Goal: Transaction & Acquisition: Purchase product/service

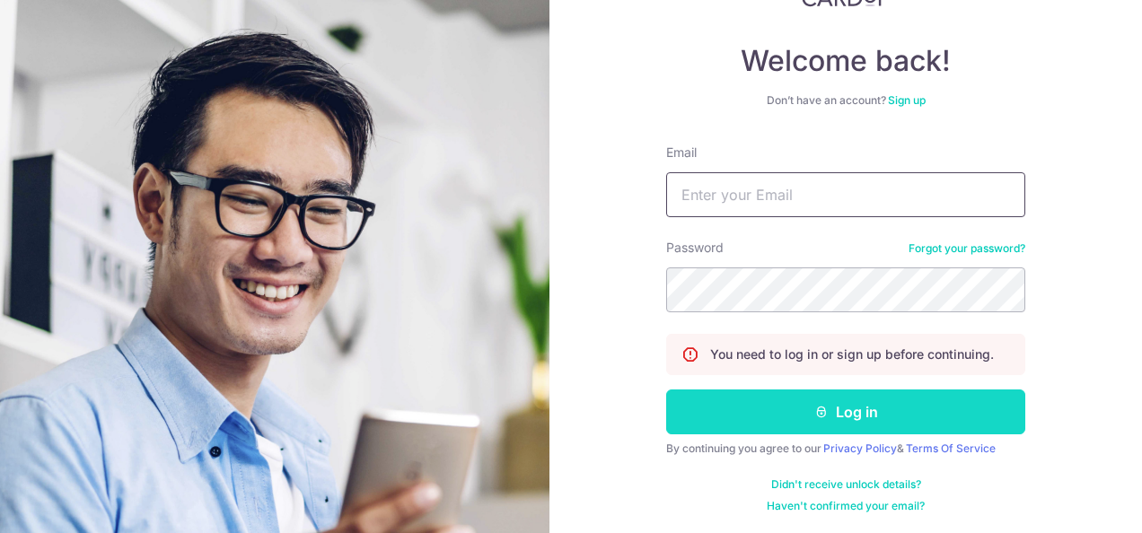
type input "[EMAIL_ADDRESS][DOMAIN_NAME]"
click at [787, 411] on button "Log in" at bounding box center [845, 412] width 359 height 45
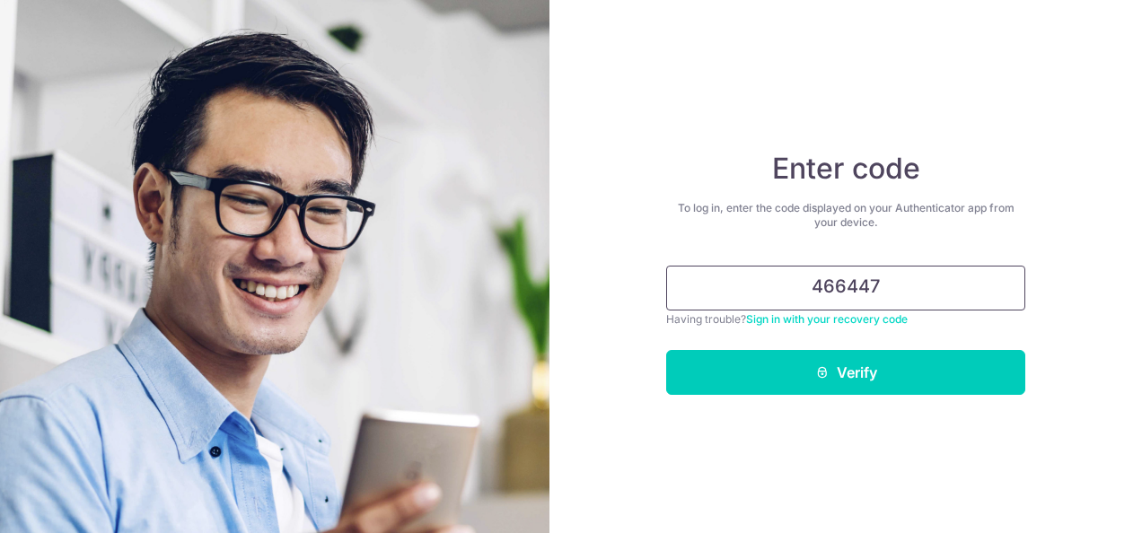
type input "466447"
click at [666, 350] on button "Verify" at bounding box center [845, 372] width 359 height 45
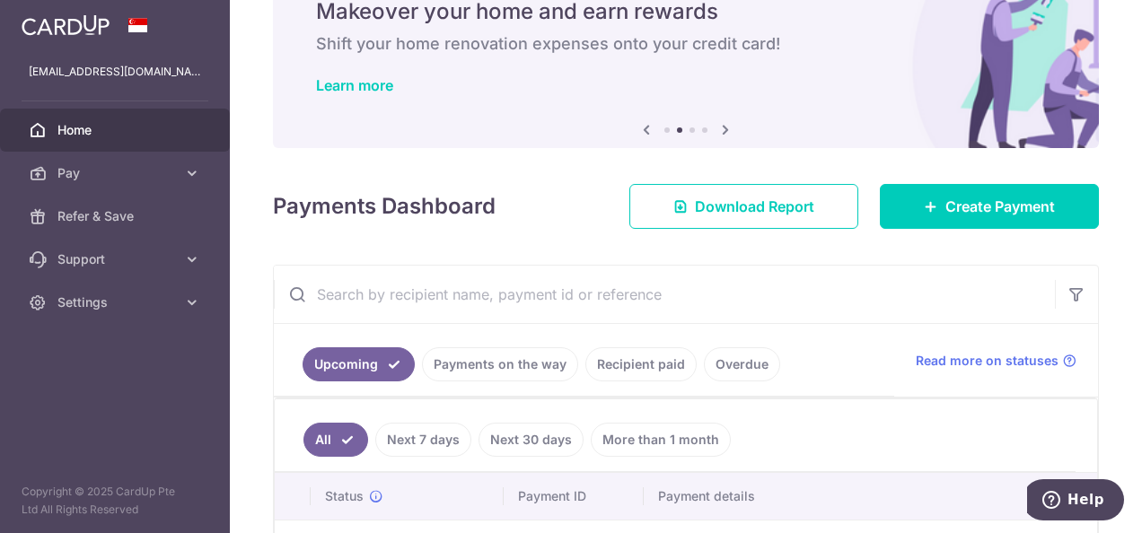
scroll to position [77, 0]
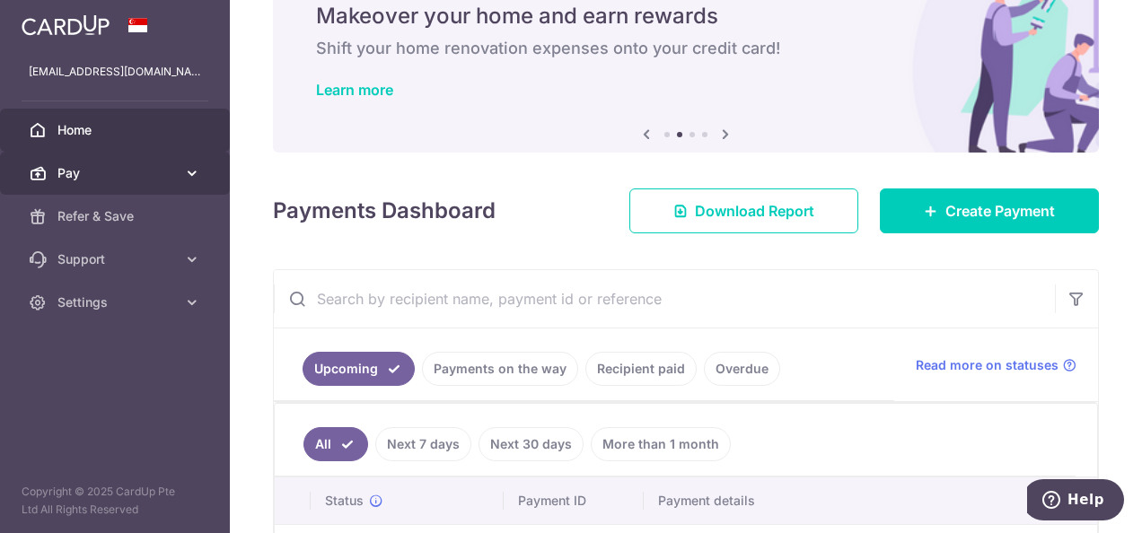
click at [175, 156] on link "Pay" at bounding box center [115, 173] width 230 height 43
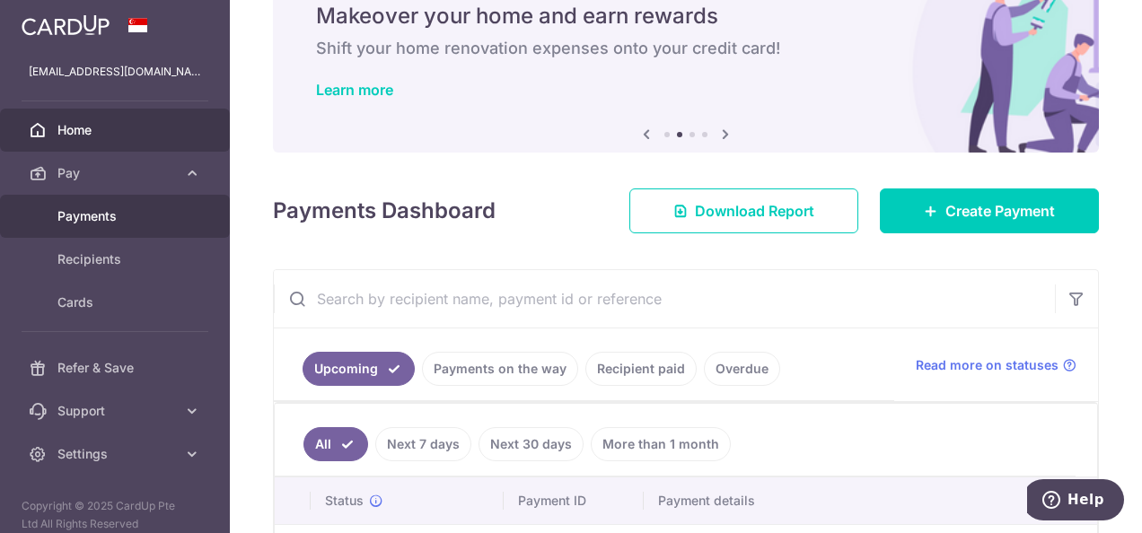
click at [102, 223] on span "Payments" at bounding box center [116, 216] width 119 height 18
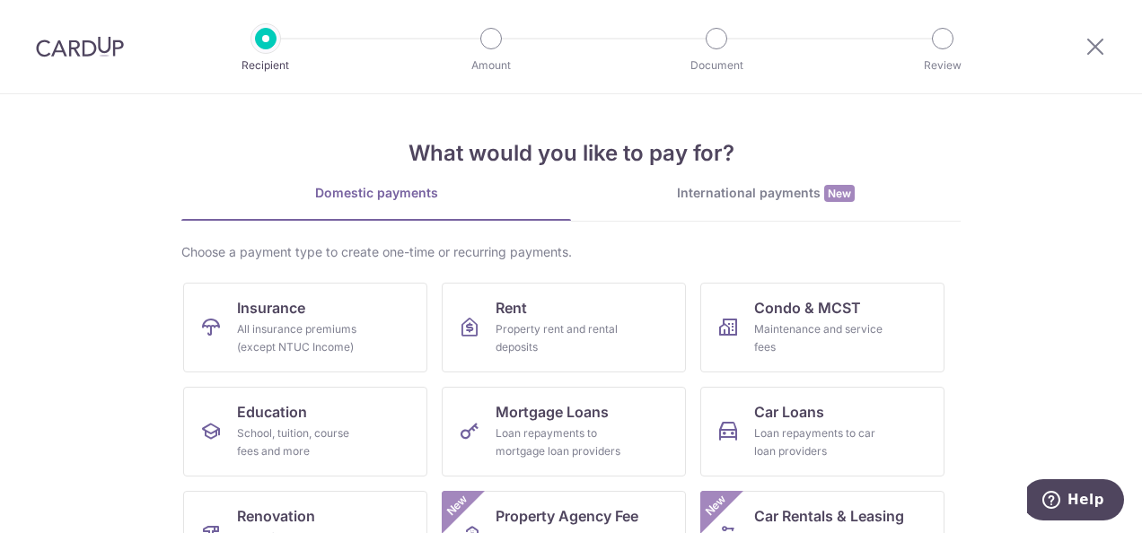
scroll to position [180, 0]
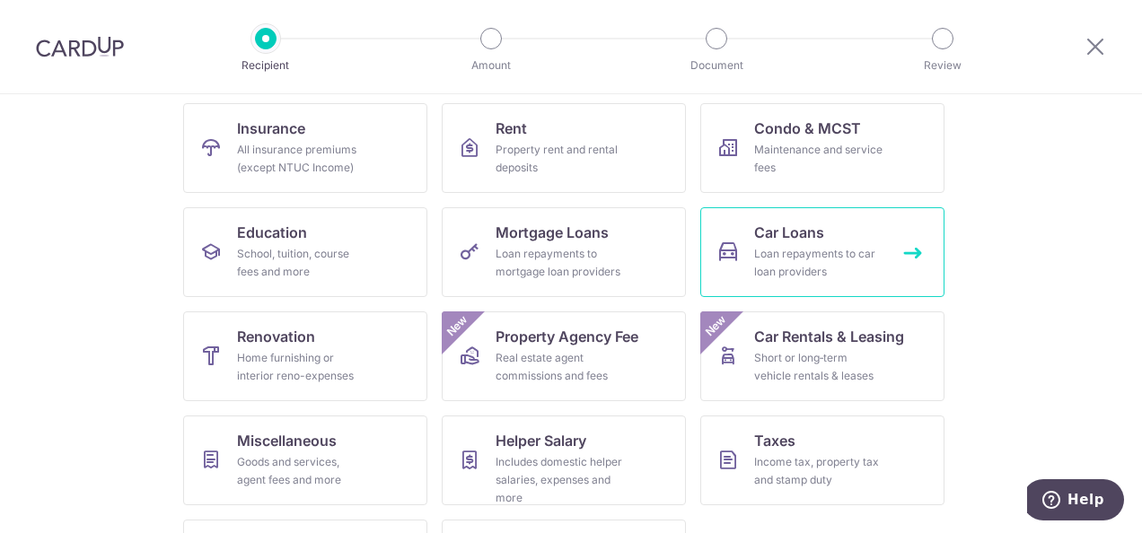
click at [866, 262] on div "Loan repayments to car loan providers" at bounding box center [818, 263] width 129 height 36
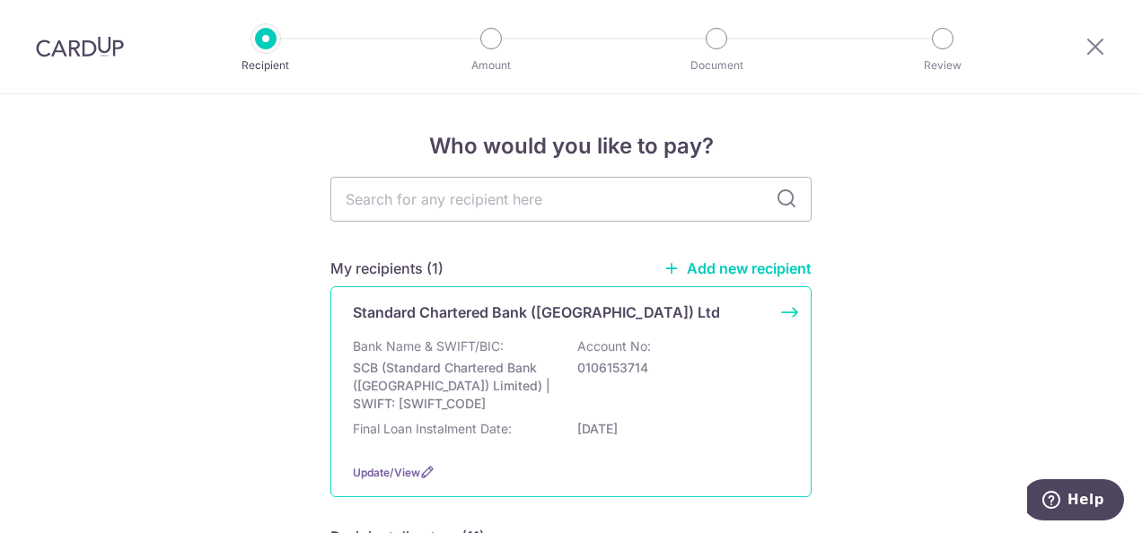
click at [646, 309] on div "Standard Chartered Bank ([GEOGRAPHIC_DATA]) Ltd" at bounding box center [560, 313] width 415 height 22
